Goal: Information Seeking & Learning: Learn about a topic

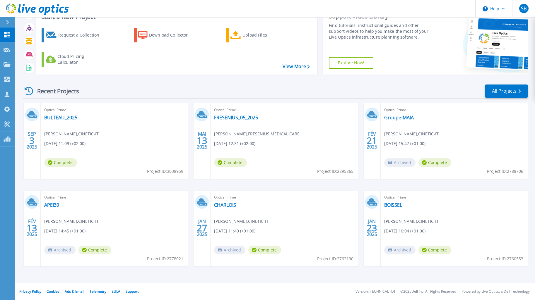
scroll to position [24, 0]
click at [394, 203] on link "BOISSEL" at bounding box center [393, 205] width 18 height 6
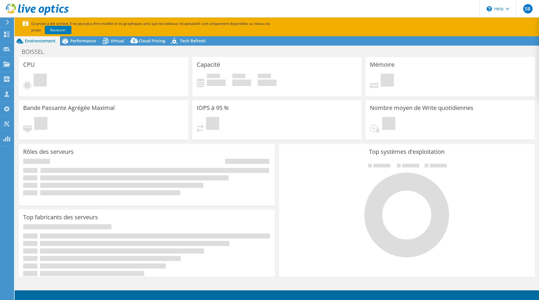
select select "EUFrankfurt"
select select "EUR"
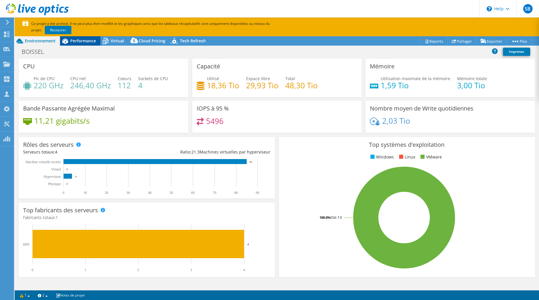
click at [83, 39] on span "Performance" at bounding box center [83, 41] width 26 height 6
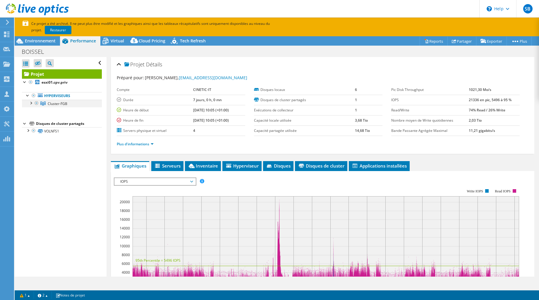
click at [31, 103] on div at bounding box center [31, 103] width 6 height 6
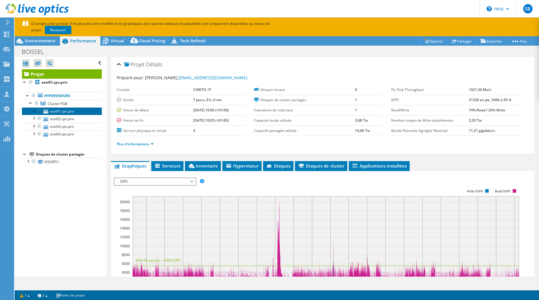
click at [59, 112] on link "esxi01.cpv.priv" at bounding box center [62, 111] width 80 height 8
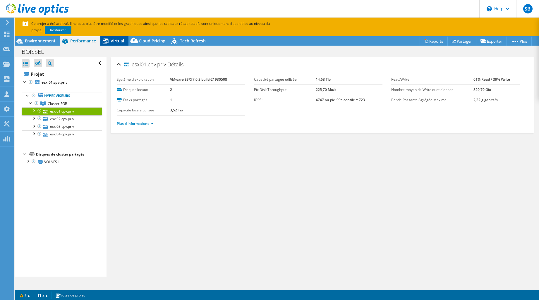
click at [116, 41] on span "Virtual" at bounding box center [117, 41] width 13 height 6
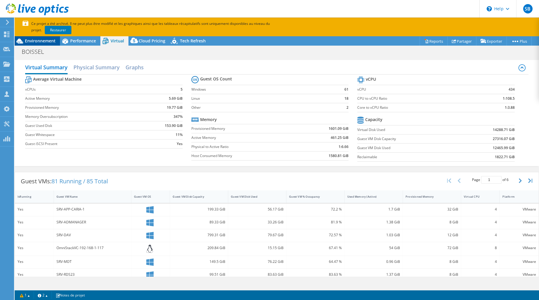
click at [34, 40] on span "Environnement" at bounding box center [40, 41] width 31 height 6
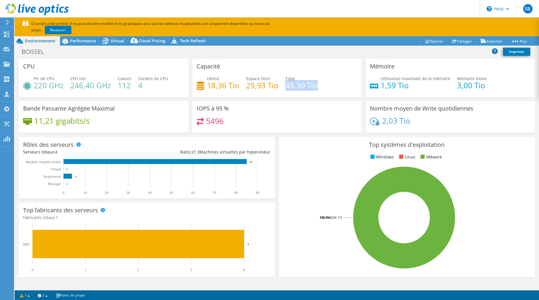
drag, startPoint x: 283, startPoint y: 84, endPoint x: 318, endPoint y: 86, distance: 34.9
click at [318, 86] on div "Utilisé 18,36 Tio Espace libre 29,93 Tio Total 48,30 Tio" at bounding box center [277, 85] width 161 height 19
click at [76, 42] on span "Performance" at bounding box center [83, 41] width 26 height 6
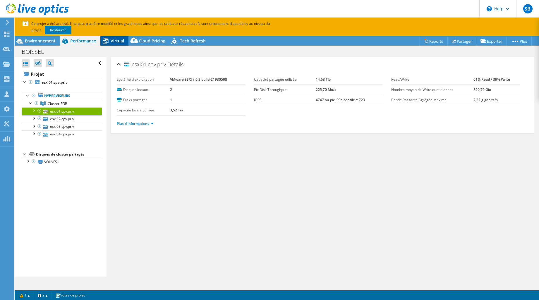
click at [119, 40] on span "Virtual" at bounding box center [117, 41] width 13 height 6
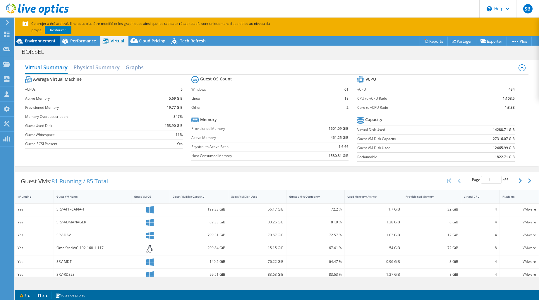
click at [45, 40] on span "Environnement" at bounding box center [40, 41] width 31 height 6
